Goal: Use online tool/utility: Use online tool/utility

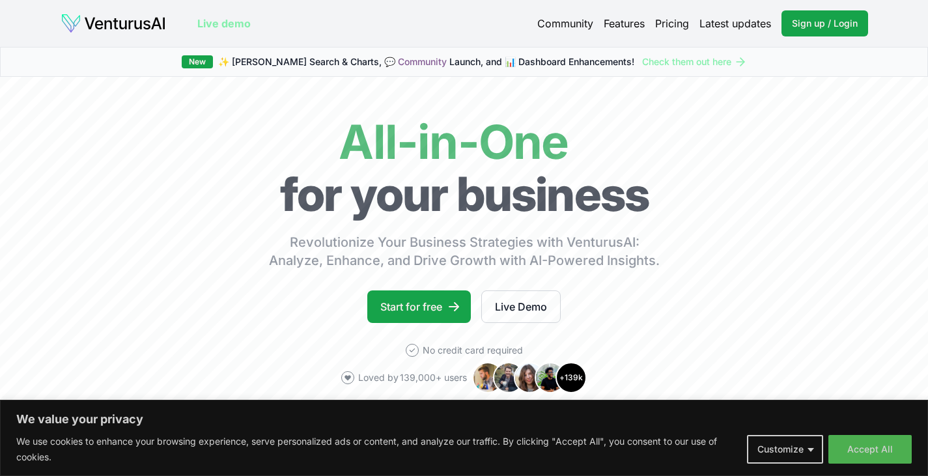
click at [631, 23] on link "Features" at bounding box center [624, 24] width 41 height 16
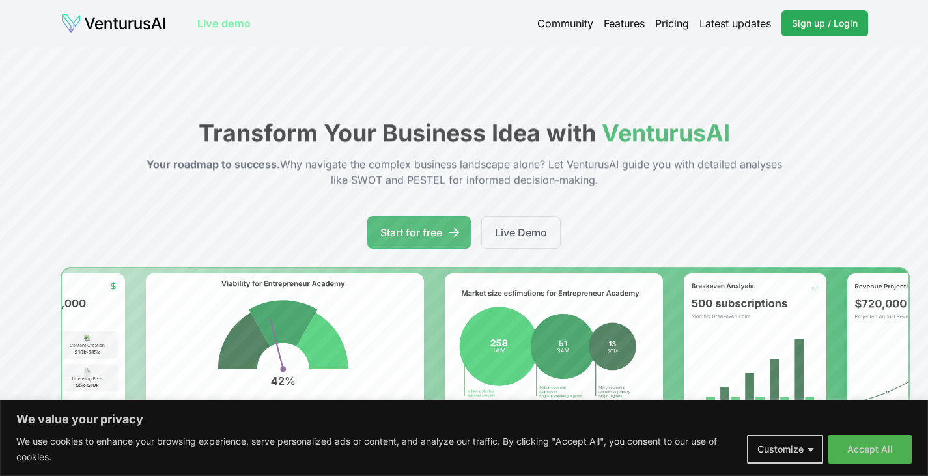
click at [810, 23] on span "Sign up / Login" at bounding box center [825, 23] width 66 height 13
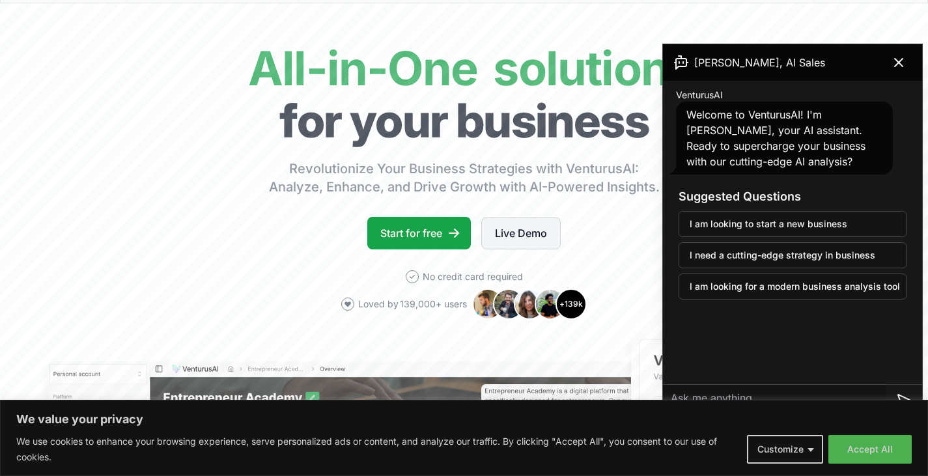
scroll to position [58, 0]
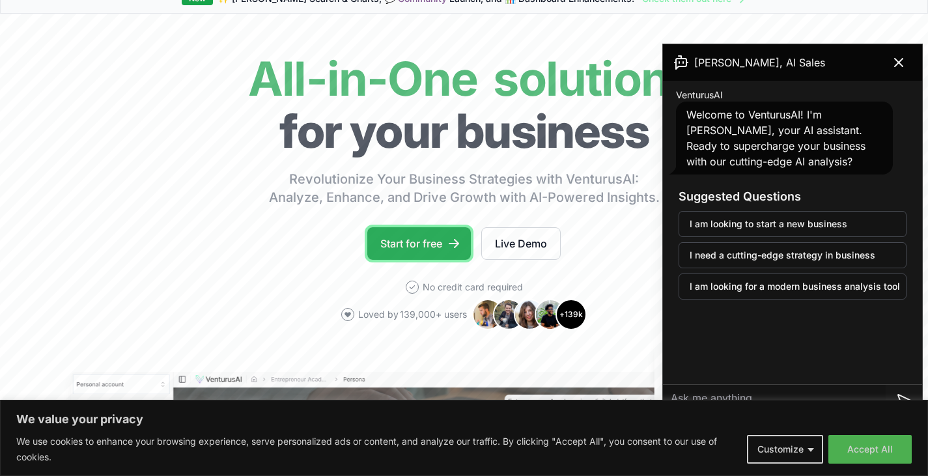
click at [463, 245] on link "Start for free" at bounding box center [419, 243] width 104 height 33
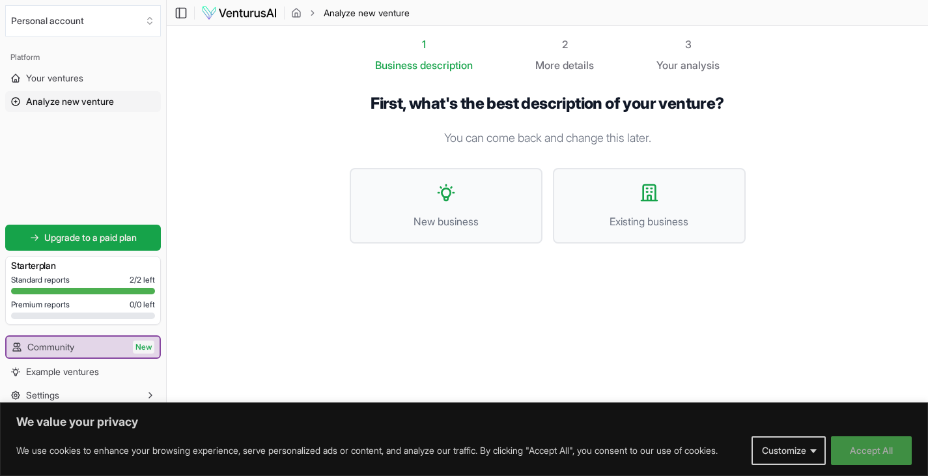
click at [835, 452] on button "Accept All" at bounding box center [871, 451] width 81 height 29
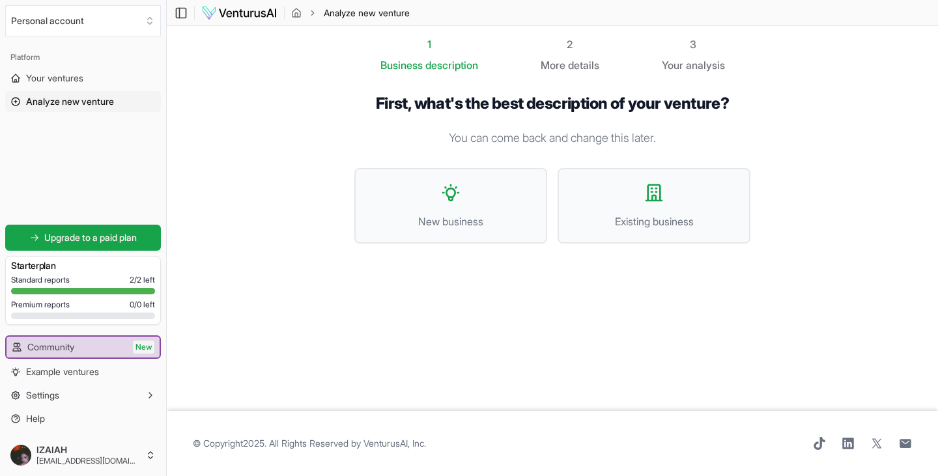
click at [494, 420] on footer "© Copyright 2025 . All Rights Reserved by [PERSON_NAME], Inc ." at bounding box center [552, 443] width 771 height 65
click at [496, 190] on button "New business" at bounding box center [450, 206] width 193 height 76
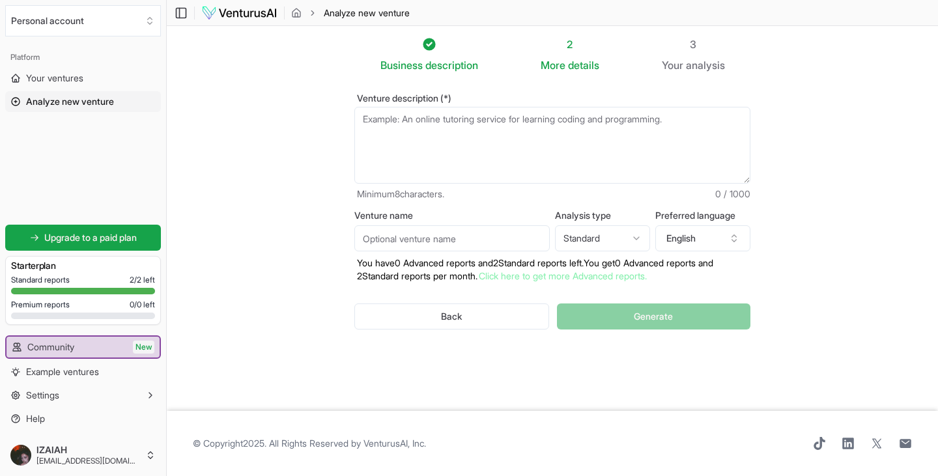
click at [540, 136] on textarea "Venture description (*)" at bounding box center [552, 145] width 396 height 77
paste textarea "Act as a business analyst. I want to start a coffee shop in [GEOGRAPHIC_DATA], …"
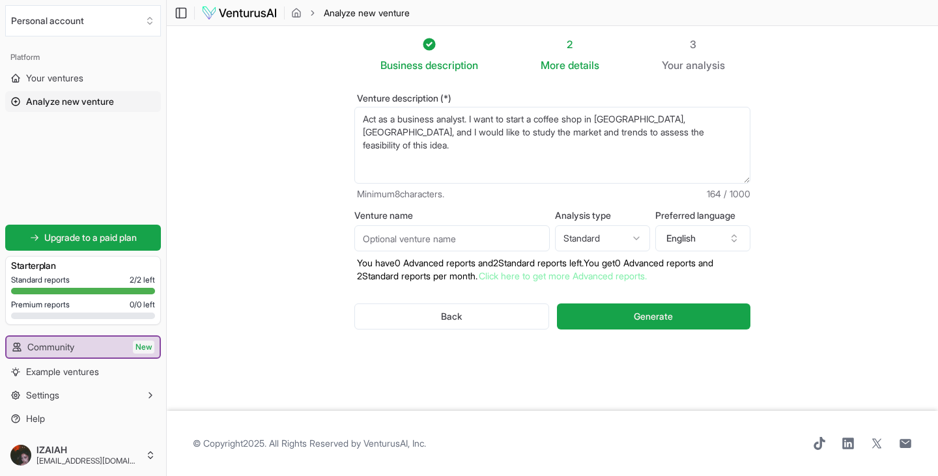
click at [573, 115] on textarea "Act as a business analyst. I want to start a coffee shop in [GEOGRAPHIC_DATA], …" at bounding box center [552, 145] width 396 height 77
type textarea "Act as a business analyst. I want to start a ice cream shop in [GEOGRAPHIC_DATA…"
click at [500, 238] on input "Venture name" at bounding box center [451, 238] width 195 height 26
drag, startPoint x: 349, startPoint y: 213, endPoint x: 387, endPoint y: 215, distance: 38.5
click at [387, 215] on div "Venture description (*) Act as a business analyst. I want to start a ice cream …" at bounding box center [553, 222] width 438 height 298
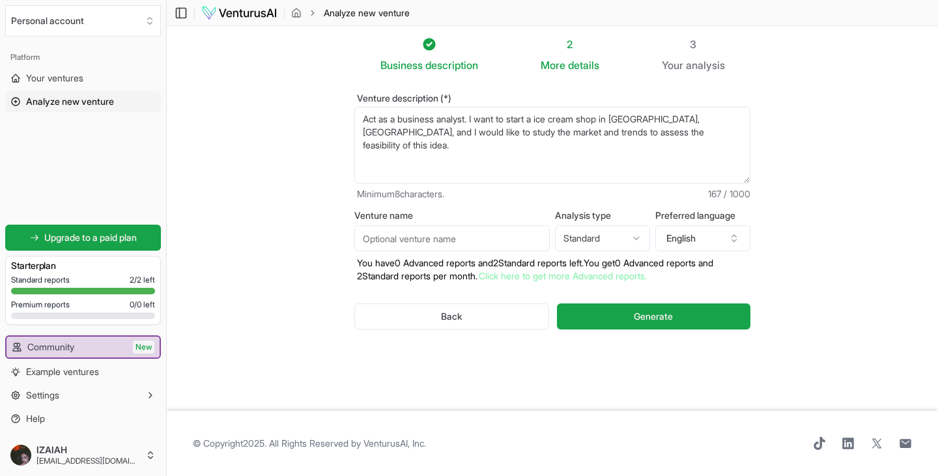
click at [461, 248] on input "Venture name" at bounding box center [451, 238] width 195 height 26
click at [462, 253] on div "Venture name Analysis type Standard Advanced Standard Preferred language Englis…" at bounding box center [552, 247] width 396 height 72
click at [457, 231] on input "Venture name" at bounding box center [451, 238] width 195 height 26
type input "Ice Cream"
click at [592, 317] on button "Generate" at bounding box center [654, 317] width 194 height 26
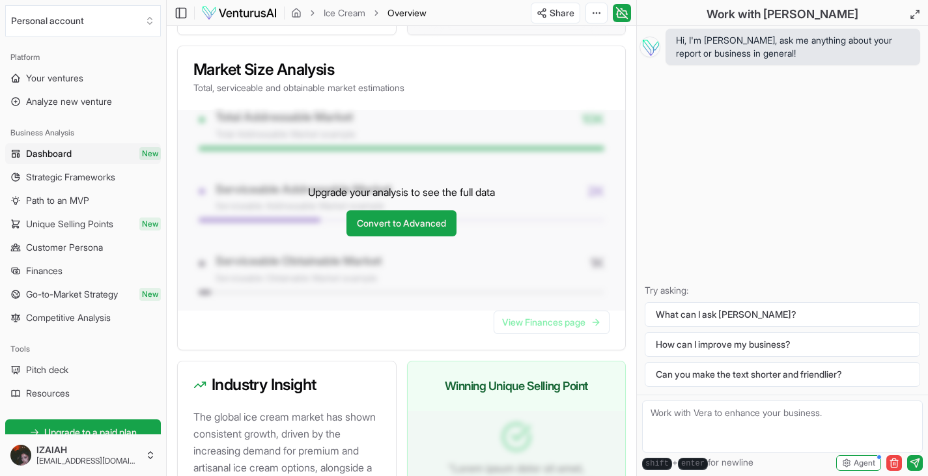
scroll to position [1125, 0]
click at [413, 192] on div "Upgrade your analysis to see the full data Convert to Advanced" at bounding box center [402, 209] width 448 height 201
click at [391, 261] on div "Upgrade your analysis to see the full data Convert to Advanced" at bounding box center [402, 209] width 448 height 201
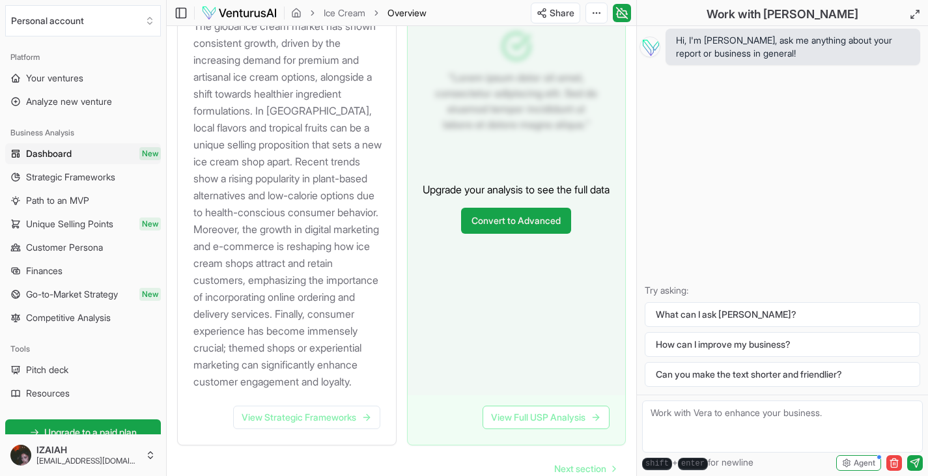
scroll to position [1596, 0]
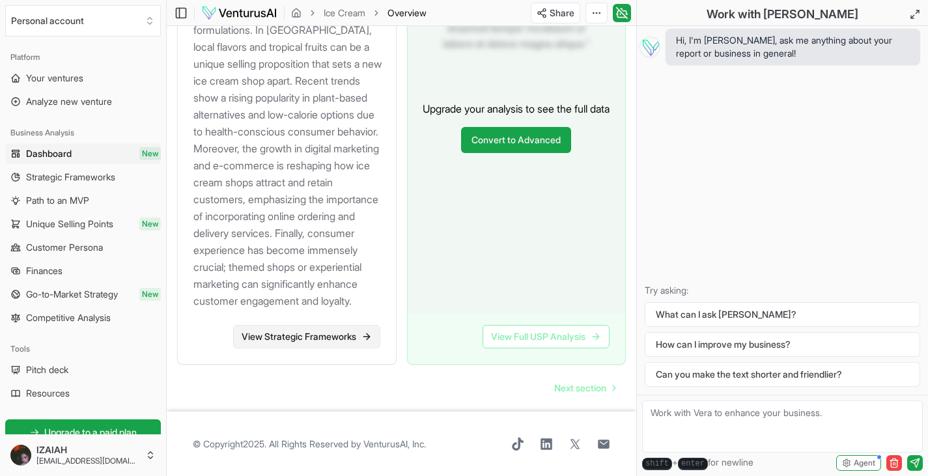
click at [359, 341] on link "View Strategic Frameworks" at bounding box center [306, 336] width 147 height 23
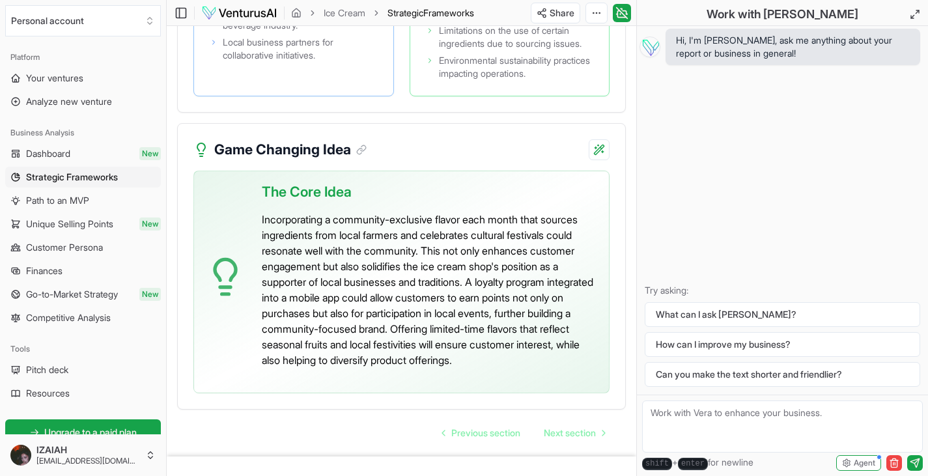
scroll to position [3470, 0]
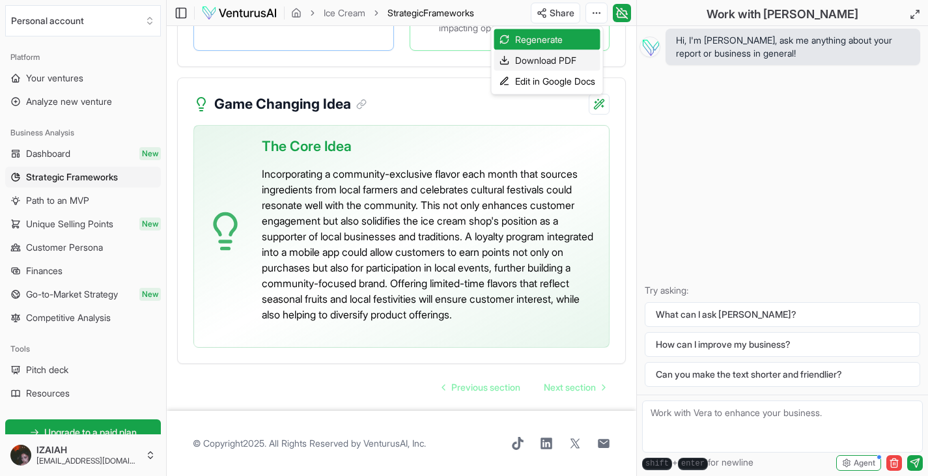
click at [572, 66] on div "Download PDF" at bounding box center [548, 60] width 106 height 21
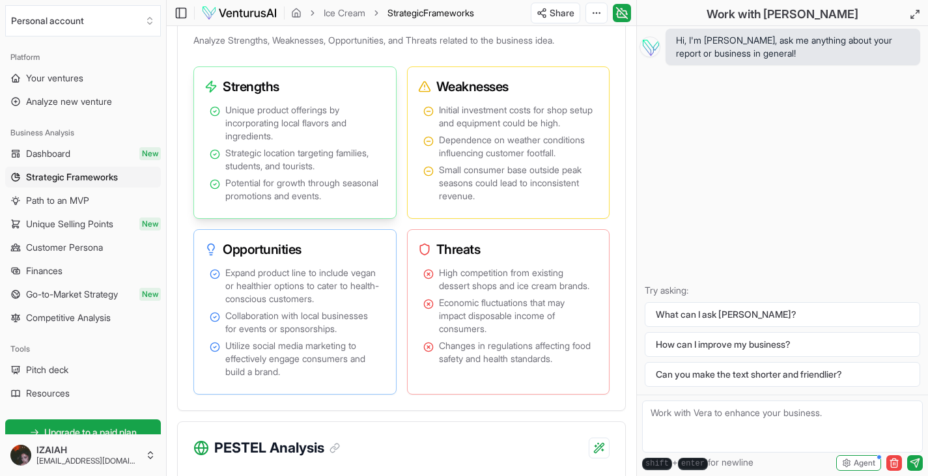
scroll to position [958, 0]
